Goal: Task Accomplishment & Management: Use online tool/utility

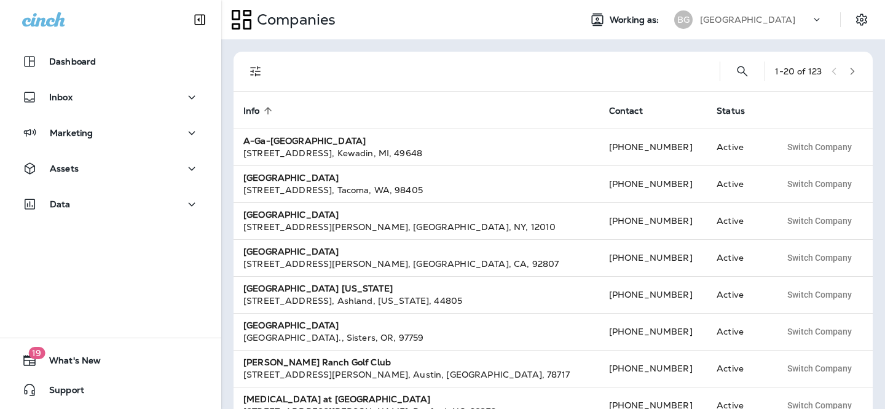
click at [733, 10] on div "[GEOGRAPHIC_DATA]" at bounding box center [755, 19] width 111 height 18
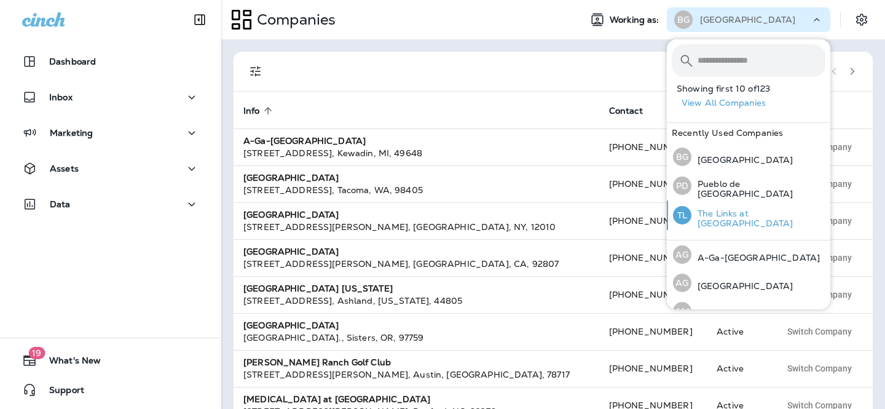
click at [725, 210] on div "TL The Links at [GEOGRAPHIC_DATA]" at bounding box center [749, 214] width 162 height 29
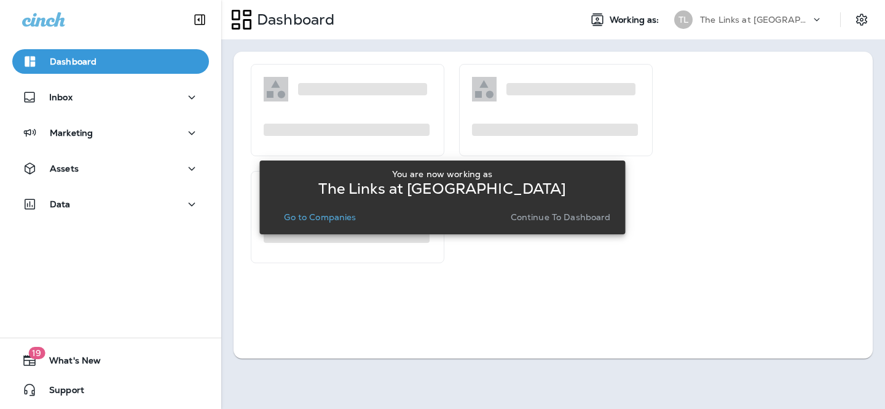
click at [546, 224] on button "Continue to Dashboard" at bounding box center [561, 216] width 110 height 17
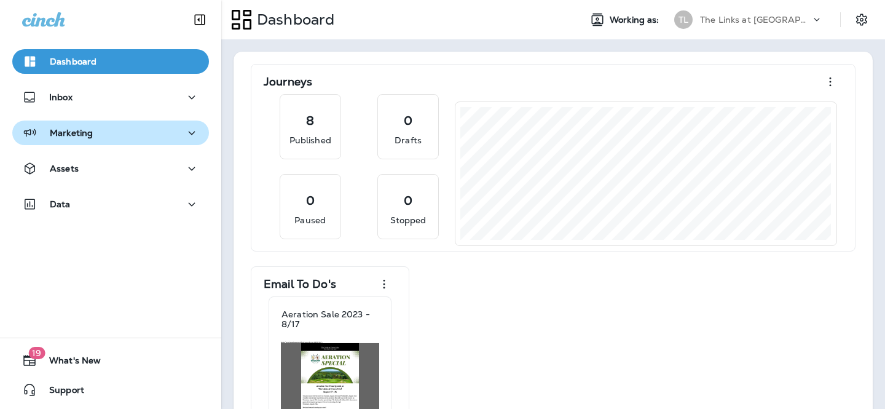
click at [165, 130] on div "Marketing" at bounding box center [110, 132] width 177 height 15
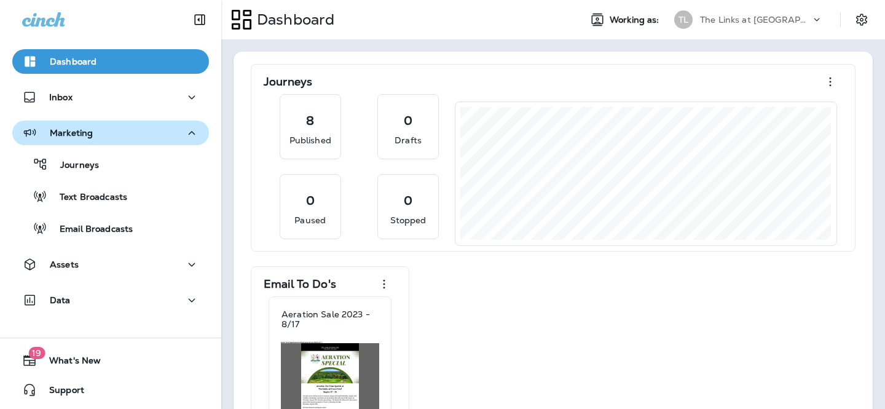
click at [153, 139] on div "Marketing" at bounding box center [110, 132] width 177 height 15
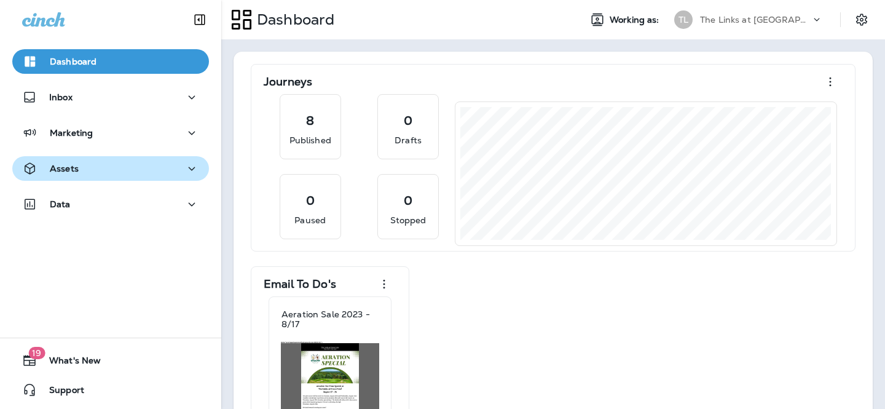
click at [144, 175] on div "Assets" at bounding box center [110, 168] width 177 height 15
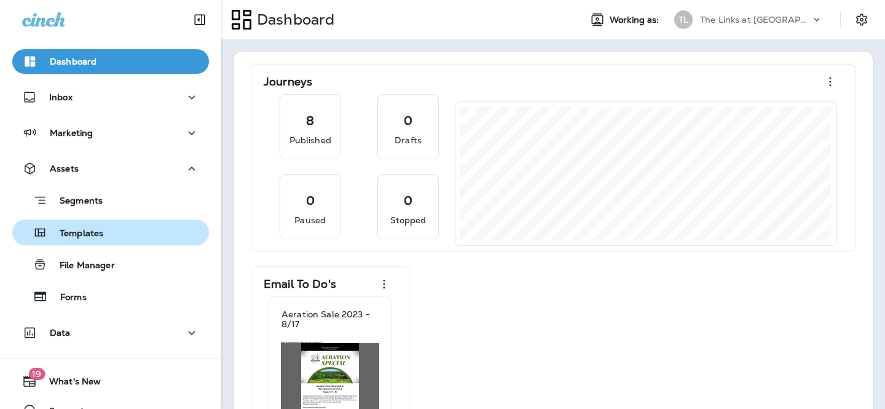
click at [135, 229] on div "Templates" at bounding box center [110, 232] width 187 height 18
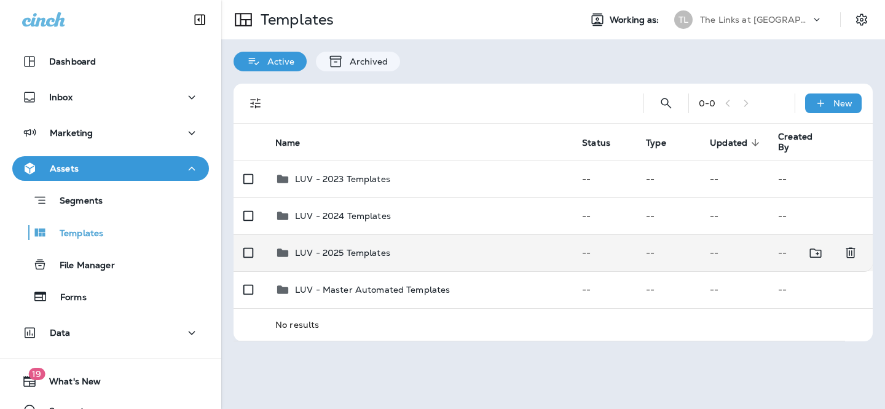
click at [387, 258] on p "LUV - 2025 Templates" at bounding box center [342, 253] width 95 height 10
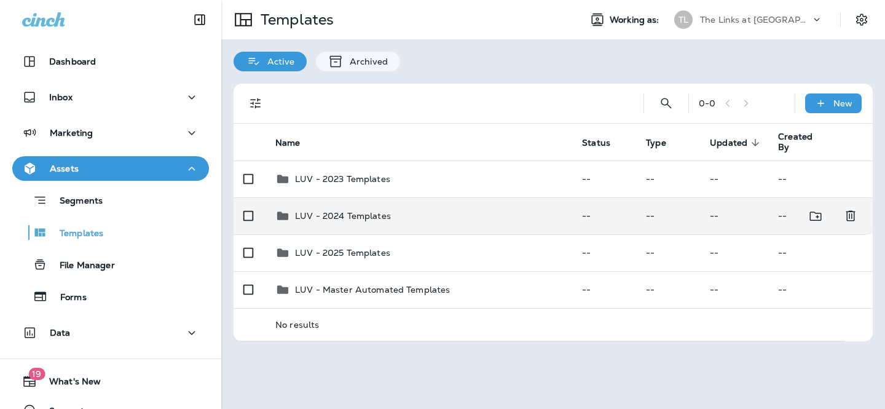
click at [417, 222] on div "LUV - 2024 Templates" at bounding box center [418, 215] width 287 height 15
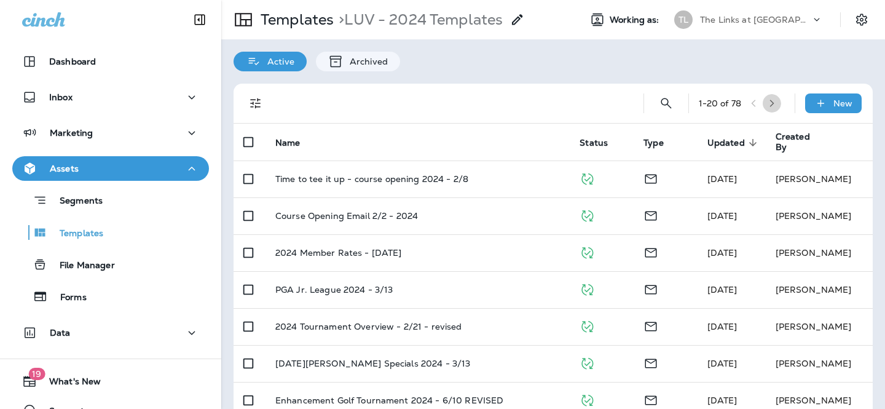
click at [776, 100] on icon "button" at bounding box center [772, 103] width 9 height 9
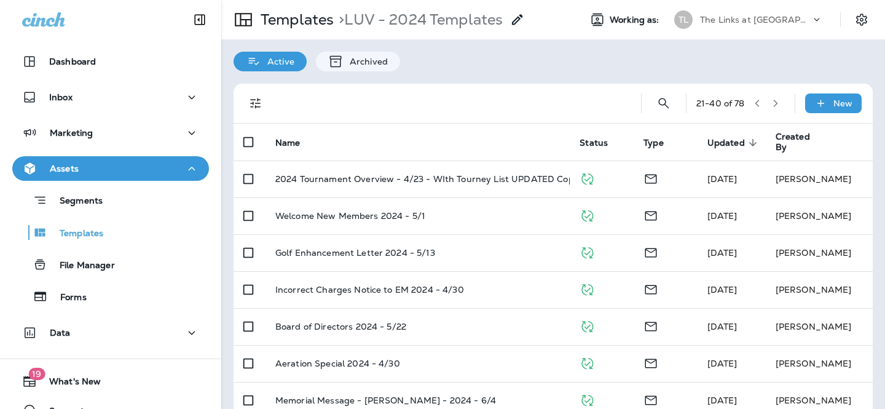
click at [777, 106] on icon "button" at bounding box center [775, 103] width 9 height 9
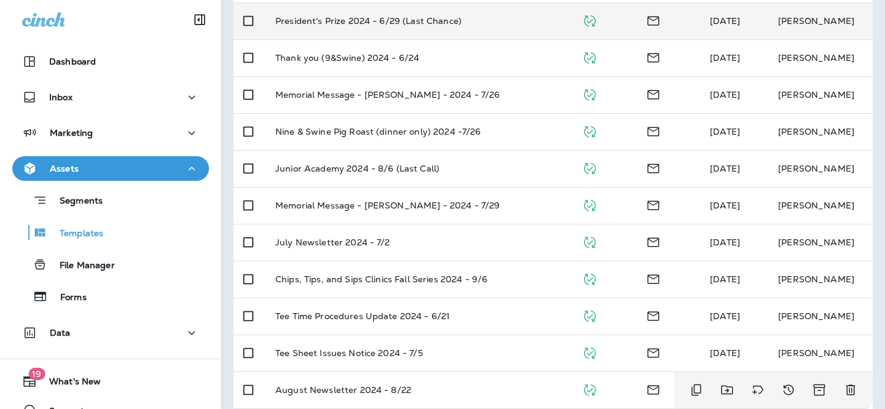
scroll to position [293, 0]
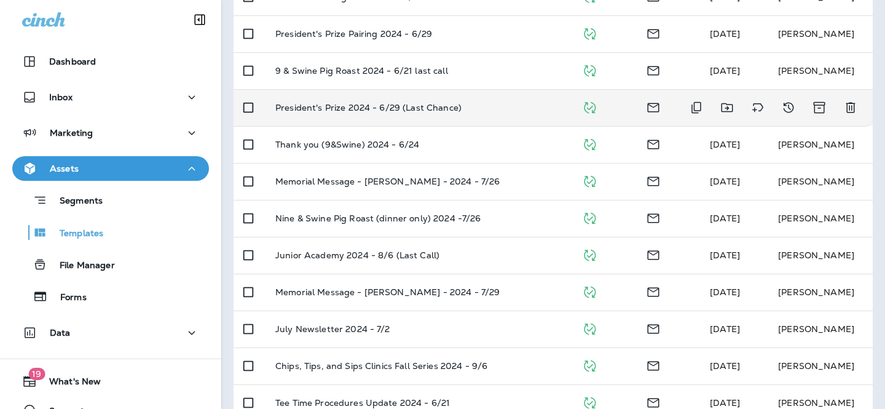
click at [510, 113] on td "President's Prize 2024 - 6/29 (Last Chance)" at bounding box center [418, 107] width 307 height 37
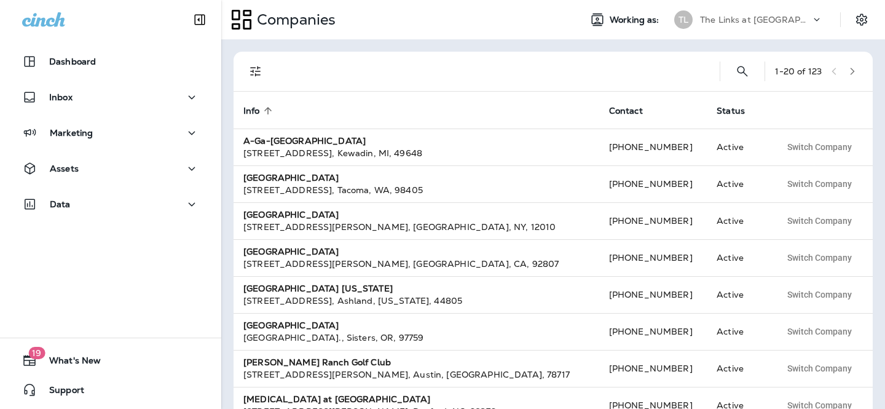
click at [742, 20] on p "The Links at [GEOGRAPHIC_DATA]" at bounding box center [755, 20] width 111 height 10
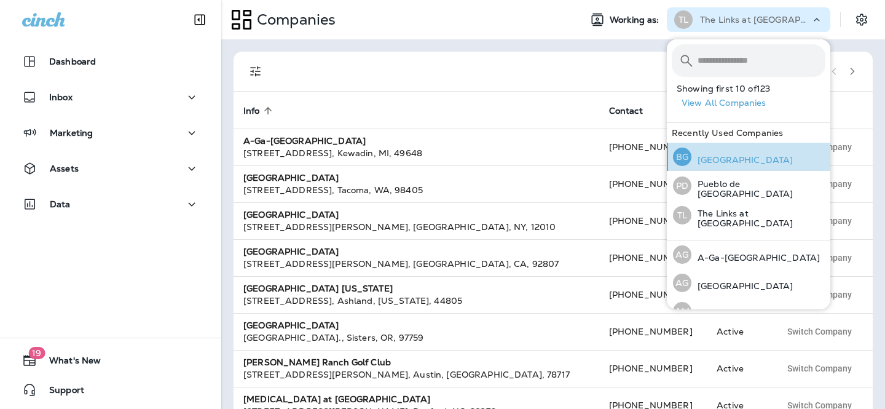
click at [750, 161] on p "[GEOGRAPHIC_DATA]" at bounding box center [741, 160] width 101 height 10
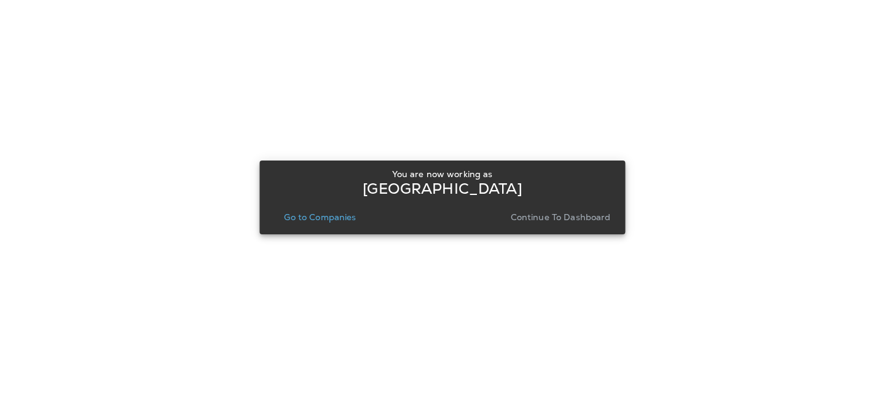
click at [318, 218] on p "Go to Companies" at bounding box center [320, 217] width 72 height 10
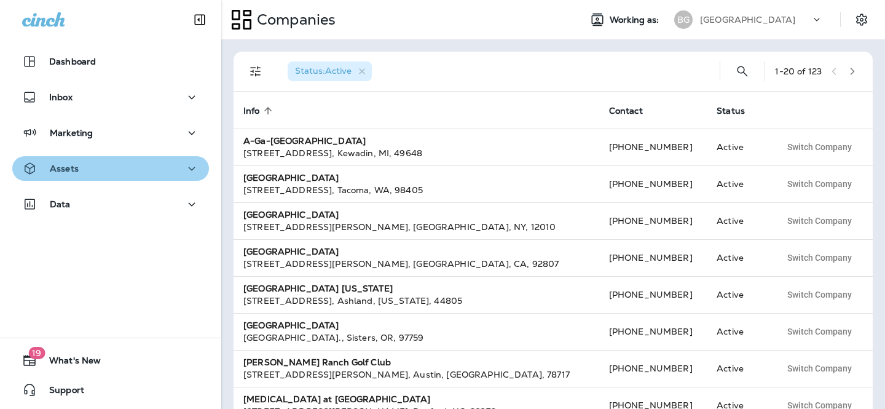
click at [123, 176] on button "Assets" at bounding box center [110, 168] width 197 height 25
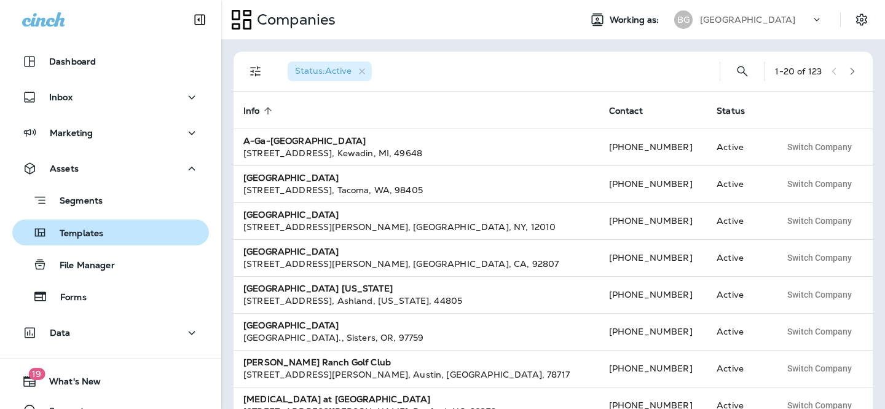
click at [110, 226] on div "Templates" at bounding box center [110, 232] width 187 height 18
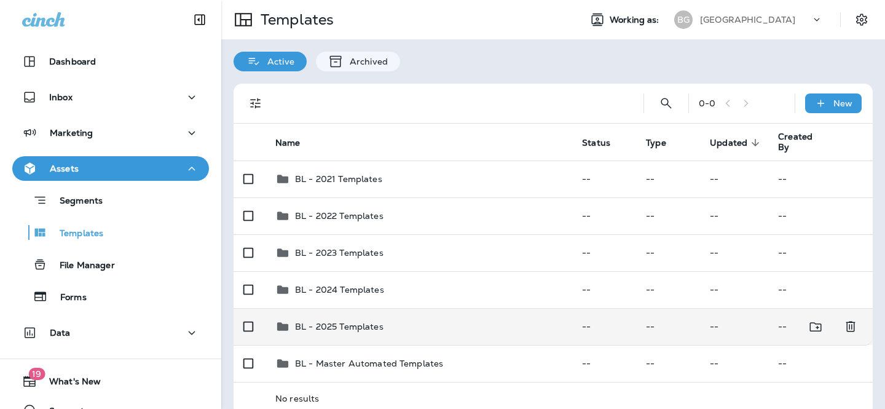
click at [441, 331] on div "BL - 2025 Templates" at bounding box center [418, 326] width 287 height 15
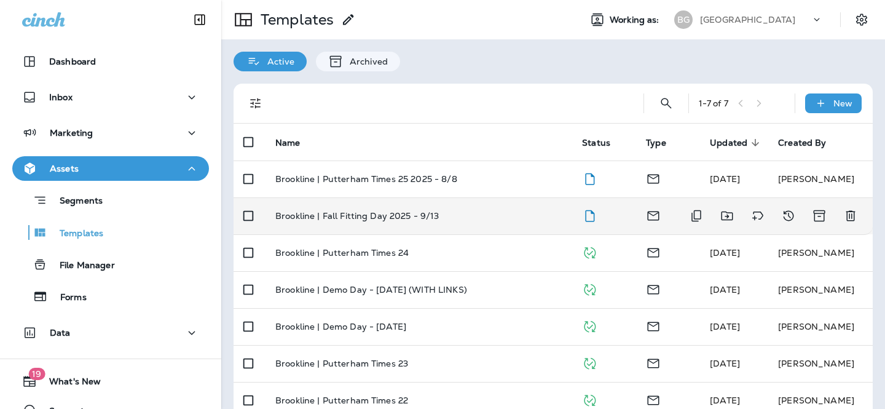
click at [411, 221] on td "Brookline | Fall Fitting Day 2025 - 9/13" at bounding box center [418, 215] width 307 height 37
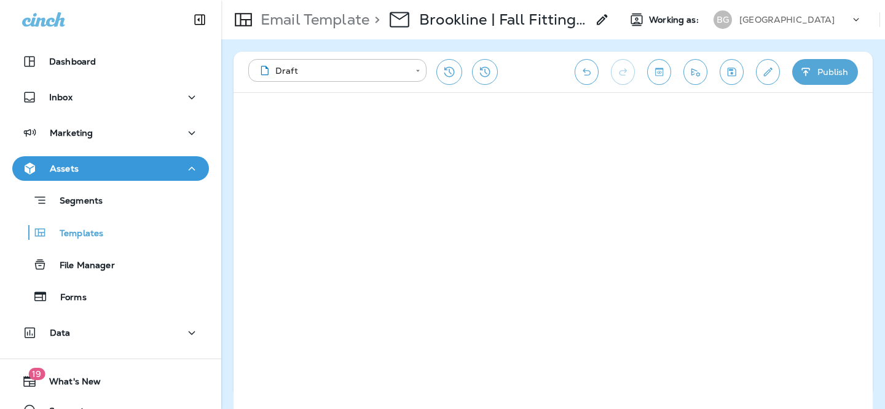
click at [758, 81] on div "**********" at bounding box center [553, 72] width 639 height 41
click at [763, 77] on icon "Edit details" at bounding box center [767, 72] width 13 height 12
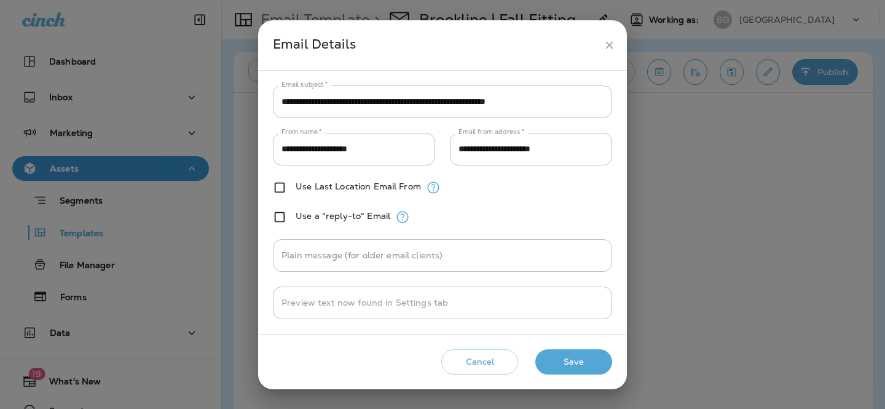
click at [613, 41] on icon "close" at bounding box center [609, 45] width 13 height 13
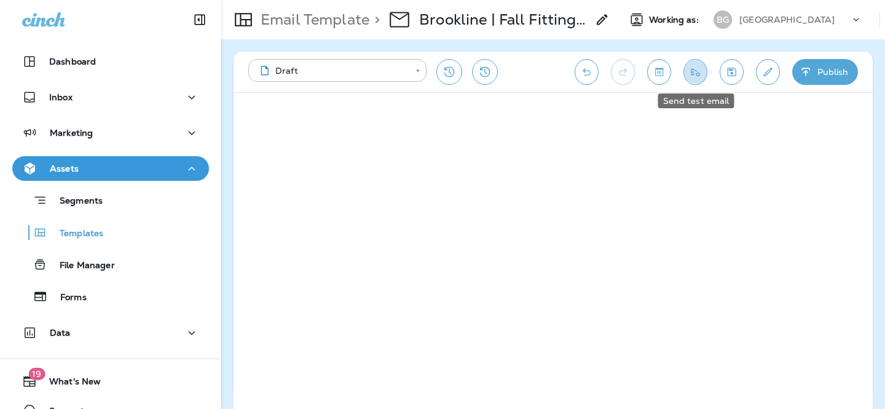
click at [693, 76] on icon "Send test email" at bounding box center [695, 72] width 13 height 12
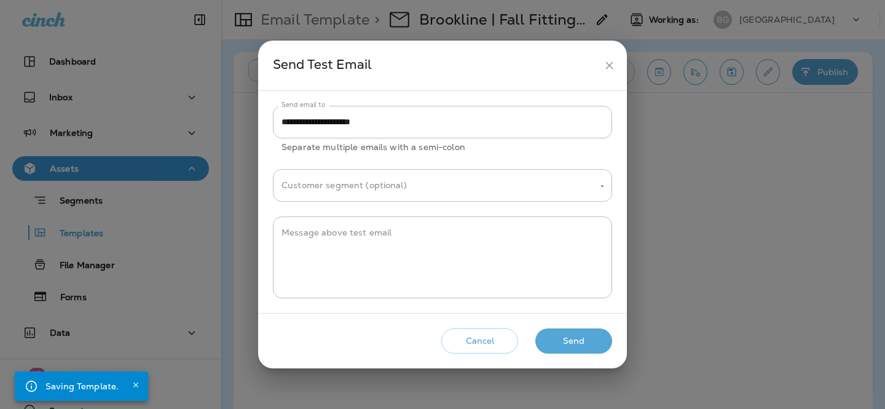
click at [567, 345] on button "Send" at bounding box center [573, 340] width 77 height 25
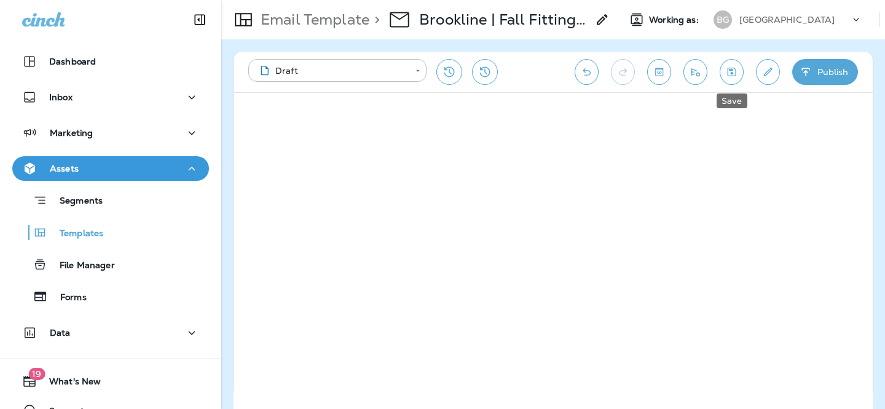
click at [724, 74] on button "Save" at bounding box center [732, 72] width 24 height 26
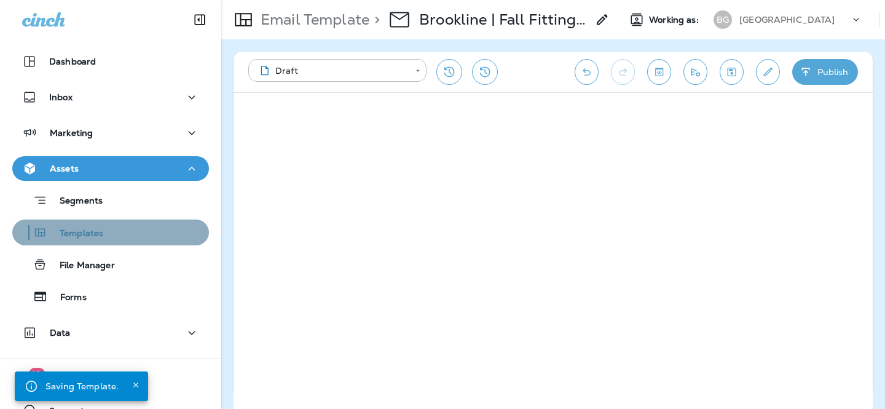
click at [85, 234] on p "Templates" at bounding box center [75, 234] width 56 height 12
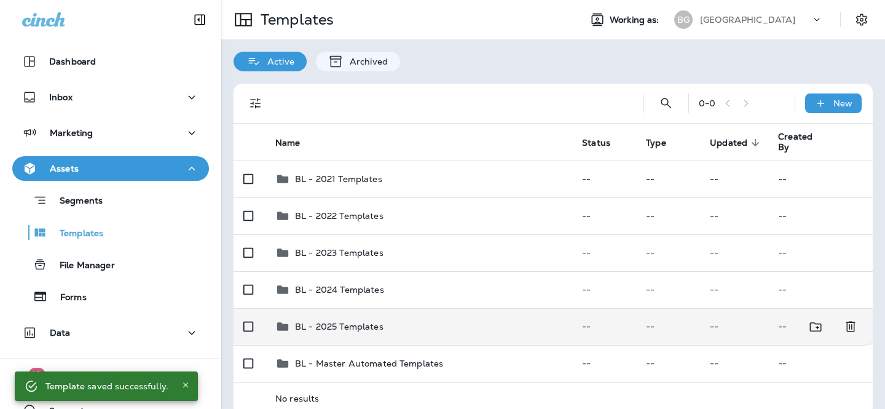
scroll to position [18, 0]
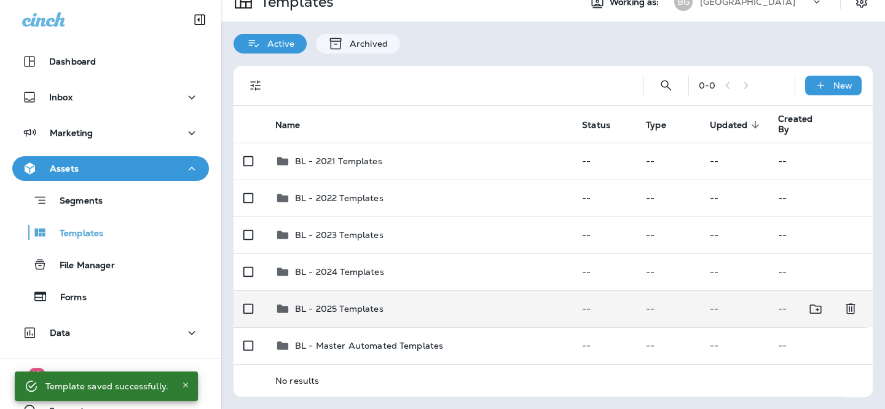
click at [341, 317] on td "BL - 2025 Templates" at bounding box center [418, 308] width 307 height 37
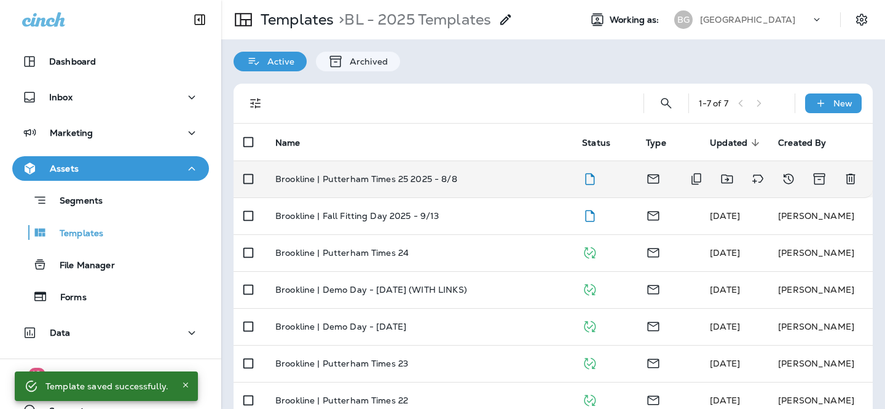
click at [415, 185] on td "Brookline | Putterham Times 25 2025 - 8/8" at bounding box center [418, 178] width 307 height 37
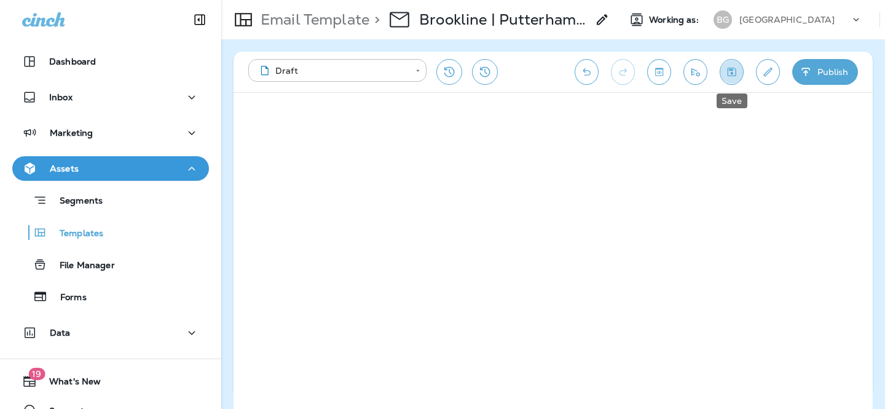
click at [728, 80] on button "Save" at bounding box center [732, 72] width 24 height 26
click at [766, 77] on icon "Edit details" at bounding box center [767, 72] width 13 height 12
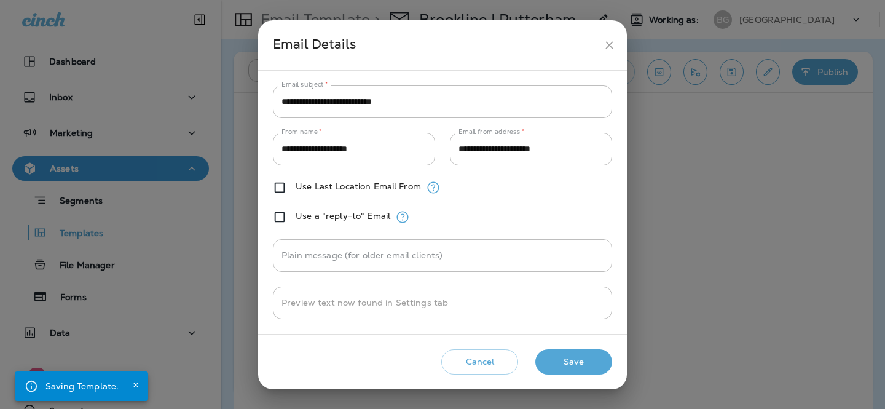
click at [610, 43] on icon "close" at bounding box center [608, 44] width 7 height 7
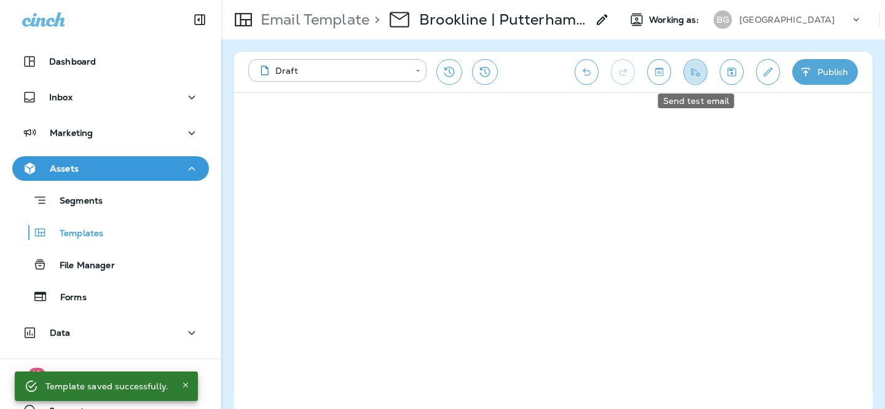
click at [701, 79] on button "Send test email" at bounding box center [695, 72] width 24 height 26
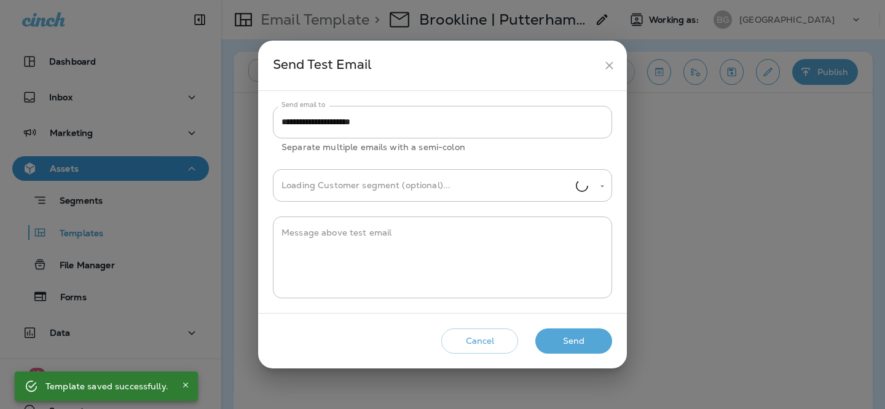
click at [582, 332] on button "Send" at bounding box center [573, 340] width 77 height 25
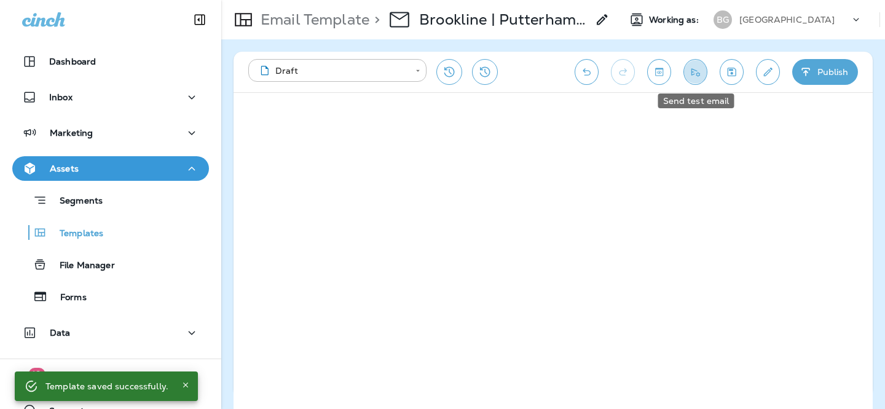
click at [696, 70] on icon "Send test email" at bounding box center [695, 72] width 9 height 8
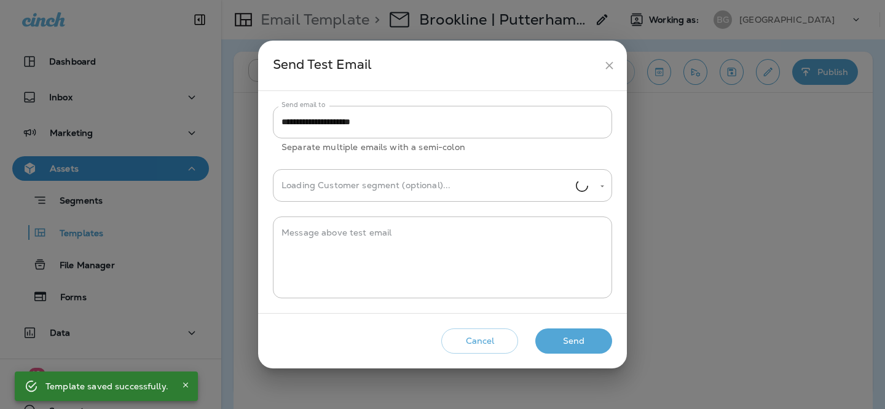
click at [567, 342] on button "Send" at bounding box center [573, 340] width 77 height 25
